Goal: Transaction & Acquisition: Purchase product/service

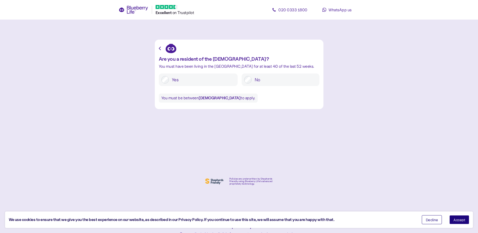
click at [435, 220] on span "Decline" at bounding box center [432, 220] width 12 height 4
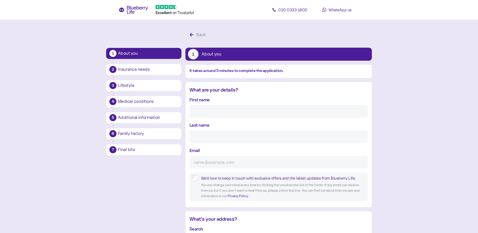
scroll to position [10, 0]
